Goal: Book appointment/travel/reservation

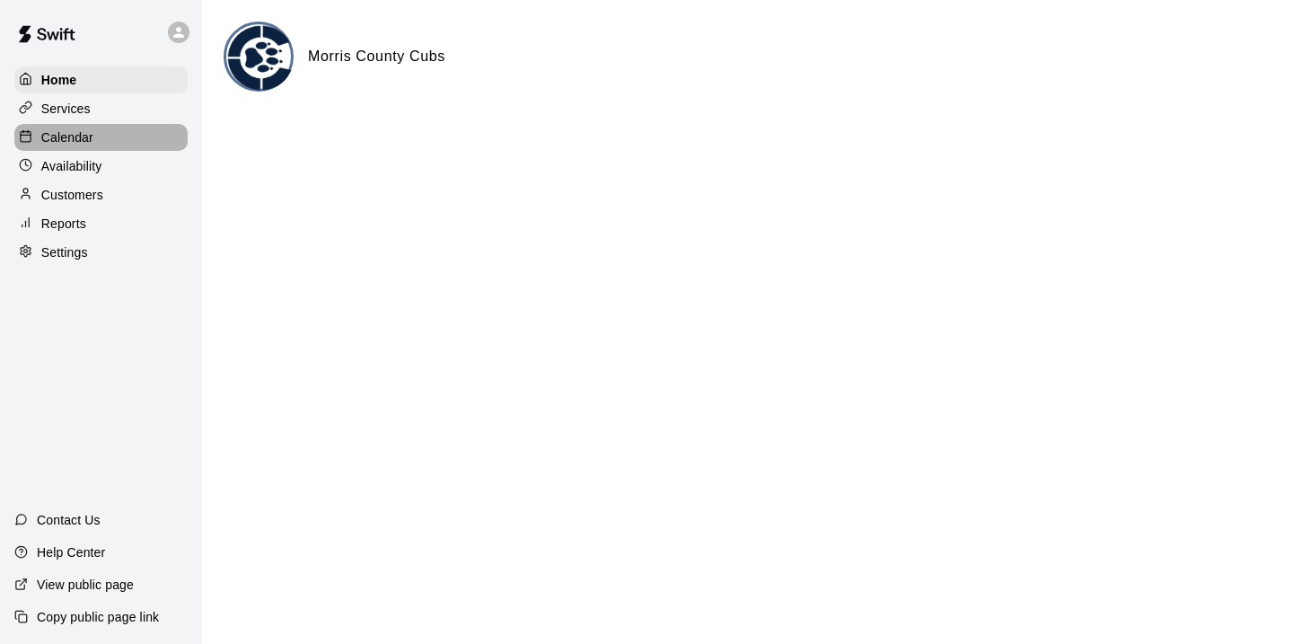
click at [94, 142] on div "Calendar" at bounding box center [100, 137] width 173 height 27
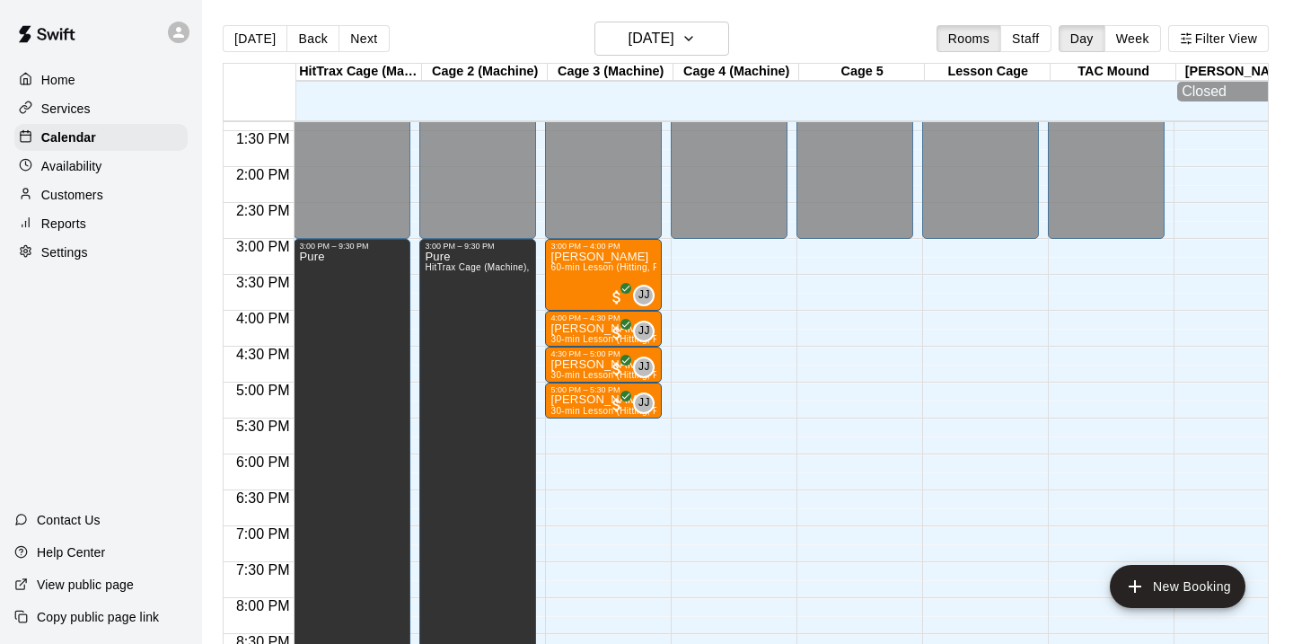
scroll to position [964, 0]
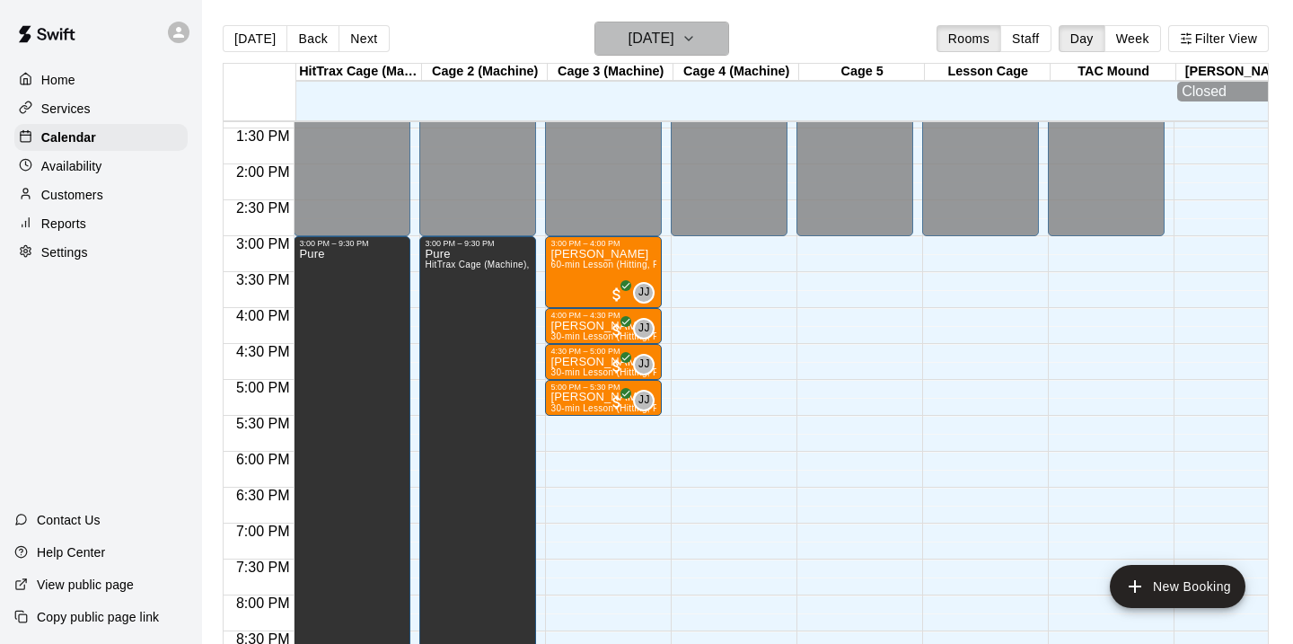
click at [674, 38] on h6 "[DATE]" at bounding box center [652, 38] width 46 height 25
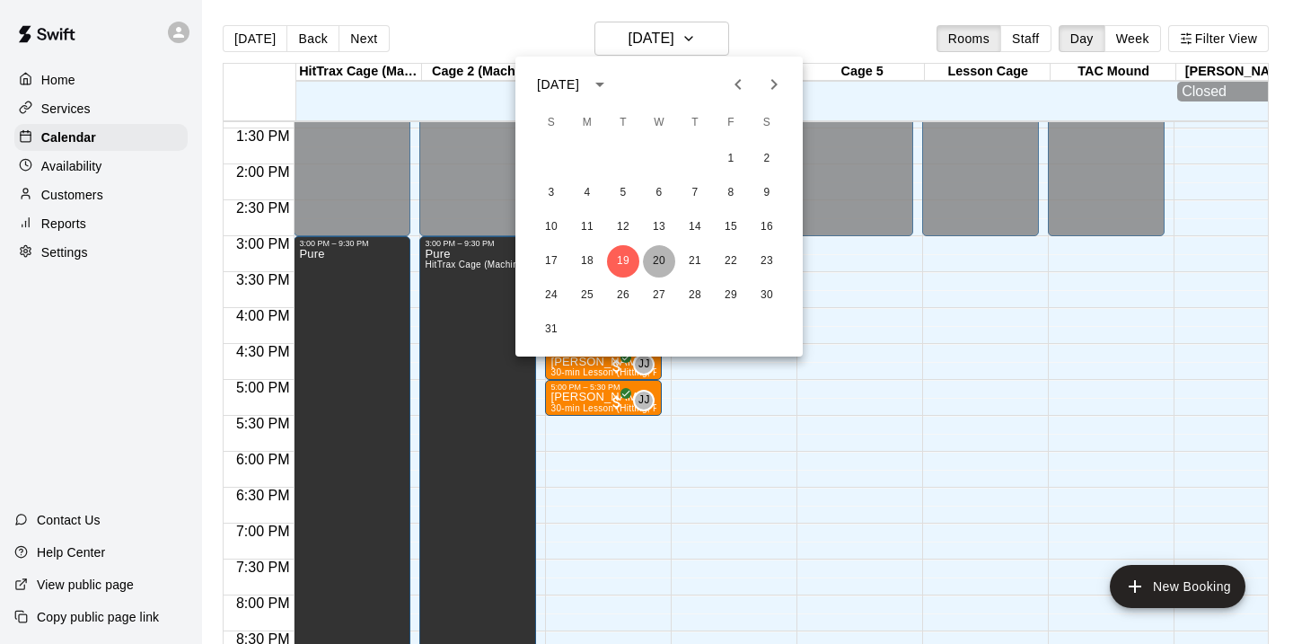
click at [661, 260] on button "20" at bounding box center [659, 261] width 32 height 32
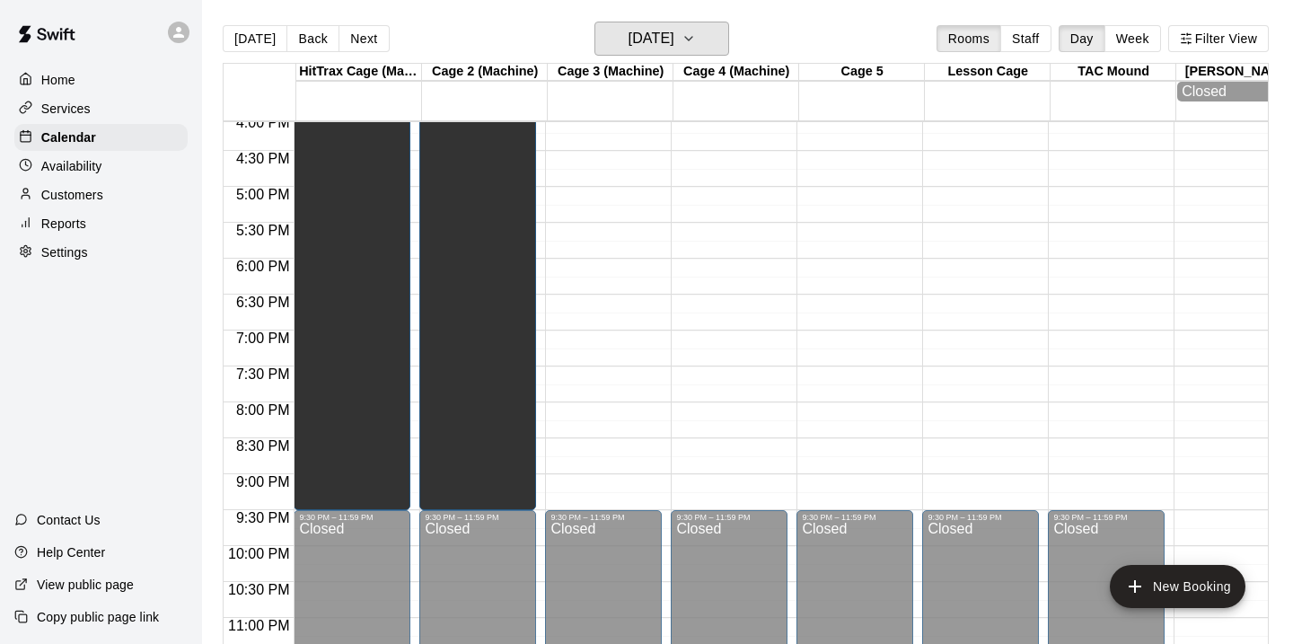
scroll to position [0, 262]
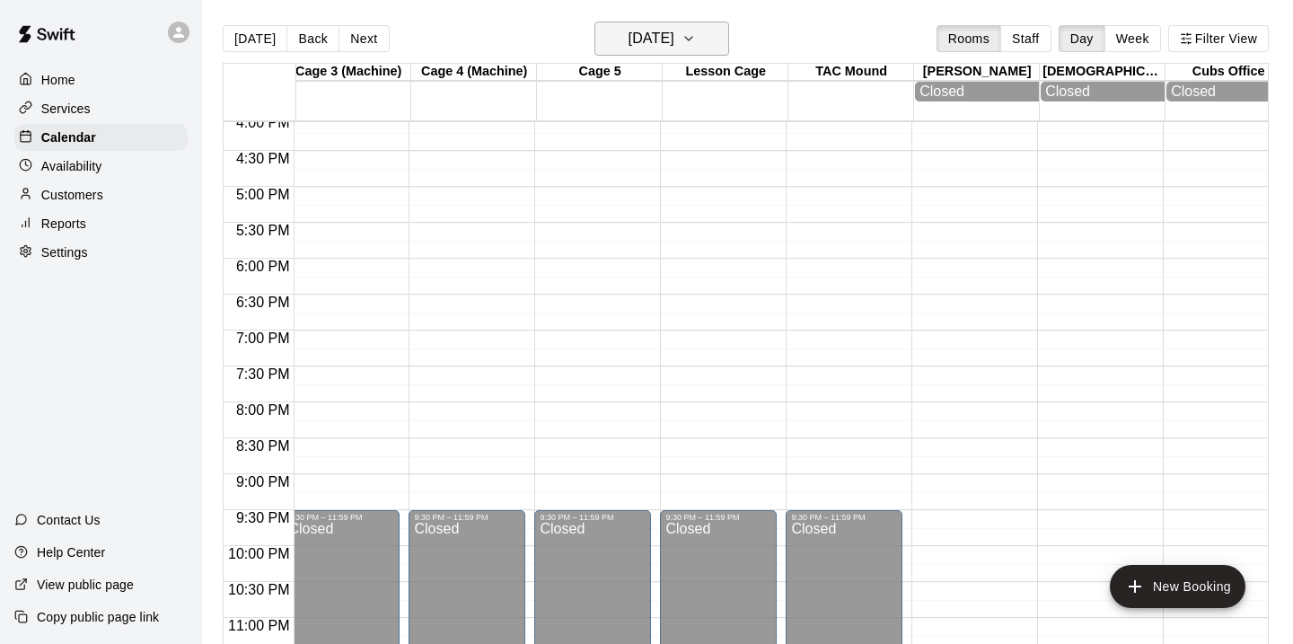
click at [674, 35] on h6 "[DATE]" at bounding box center [652, 38] width 46 height 25
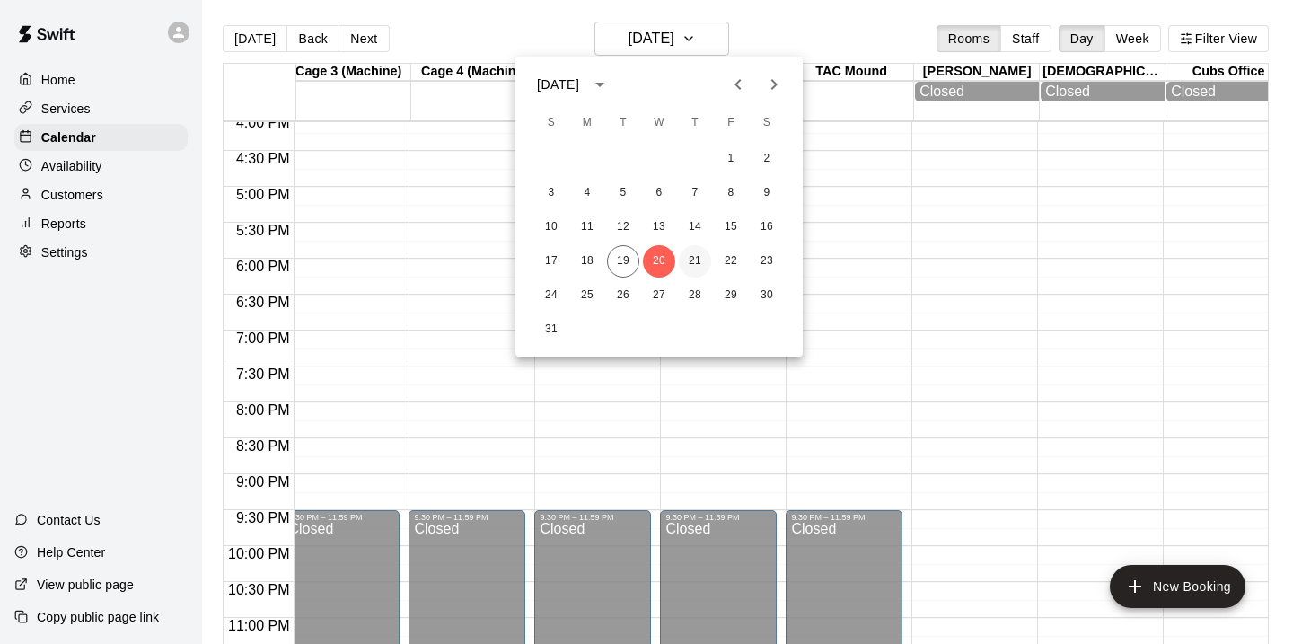
click at [694, 269] on button "21" at bounding box center [695, 261] width 32 height 32
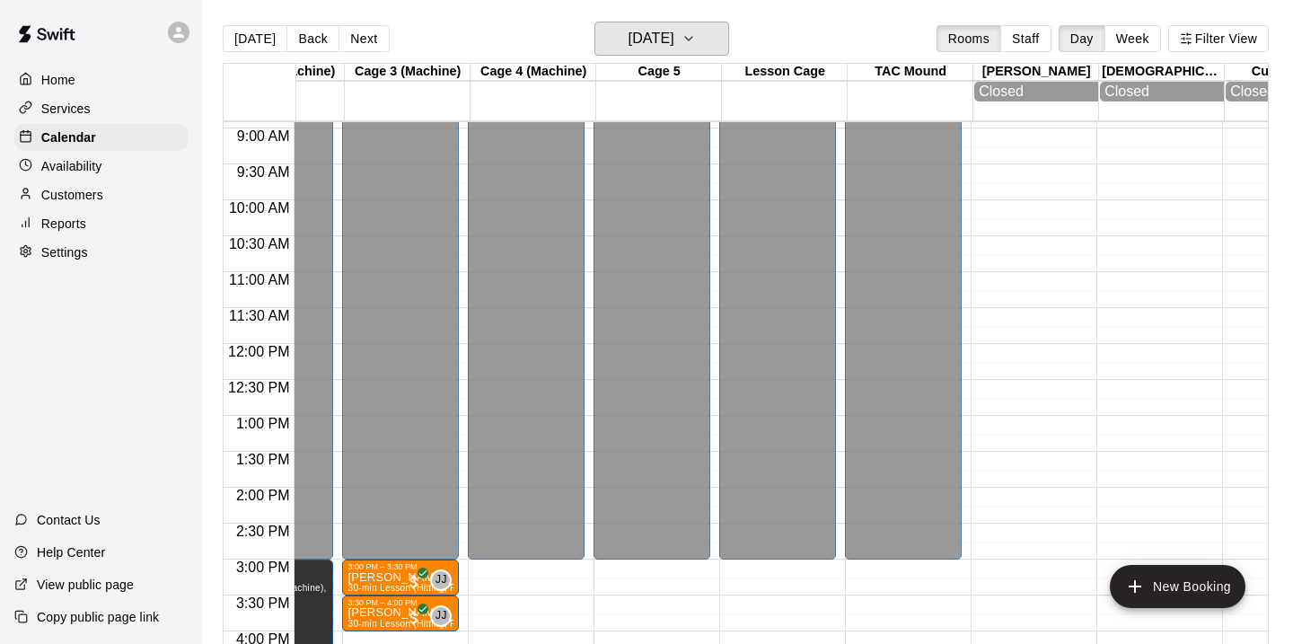
scroll to position [639, 203]
click at [674, 47] on h6 "[DATE]" at bounding box center [652, 38] width 46 height 25
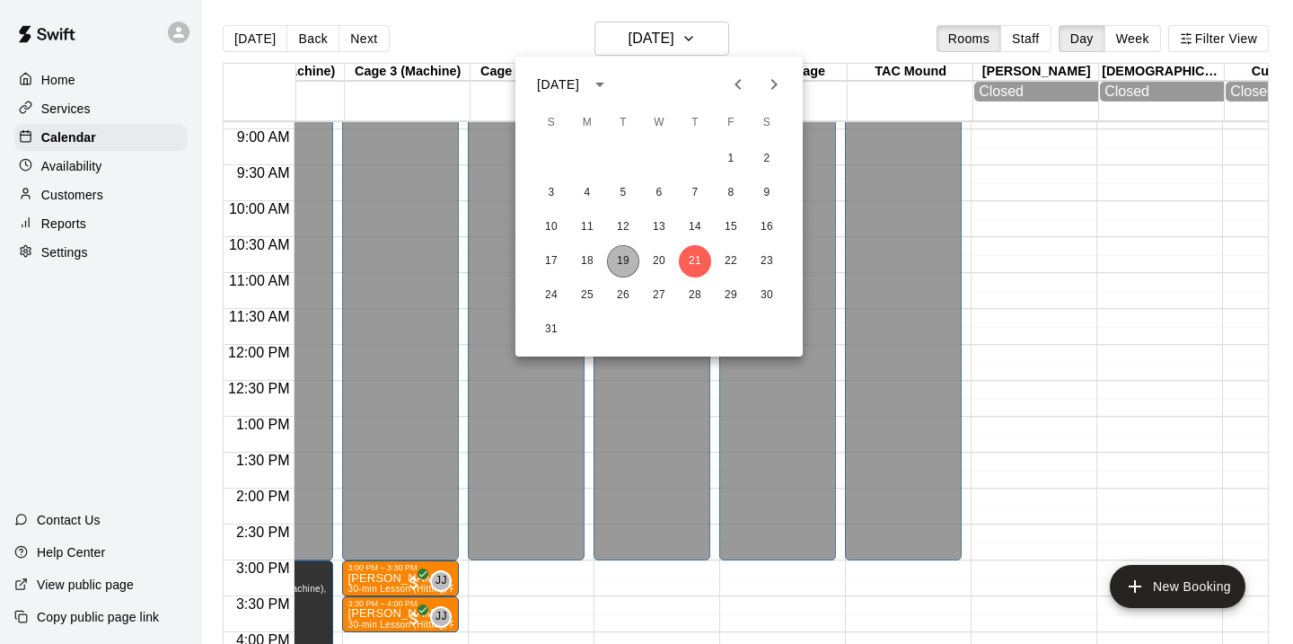
click at [626, 258] on button "19" at bounding box center [623, 261] width 32 height 32
